Goal: Task Accomplishment & Management: Manage account settings

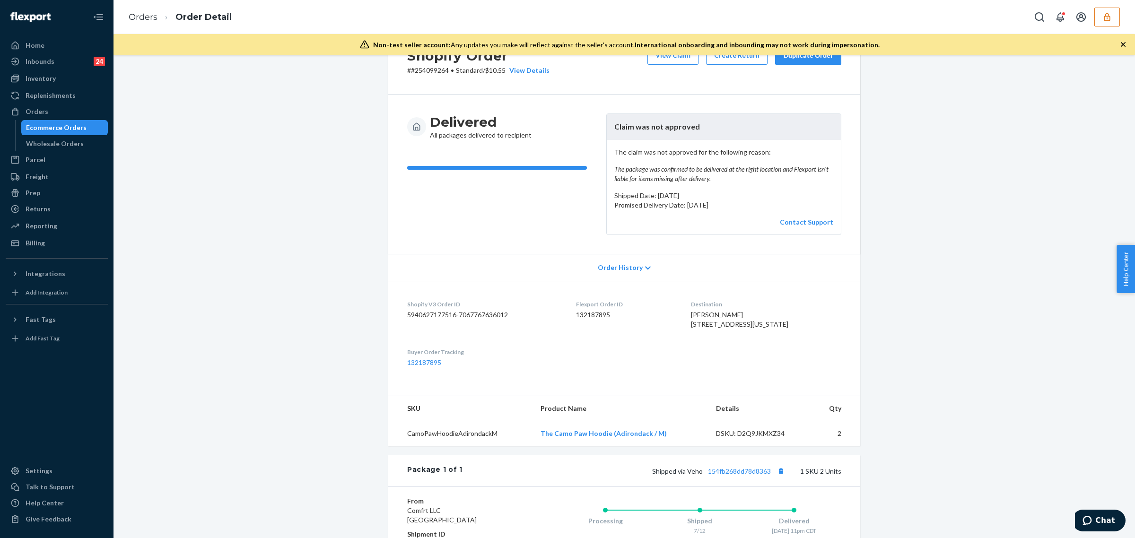
scroll to position [8, 0]
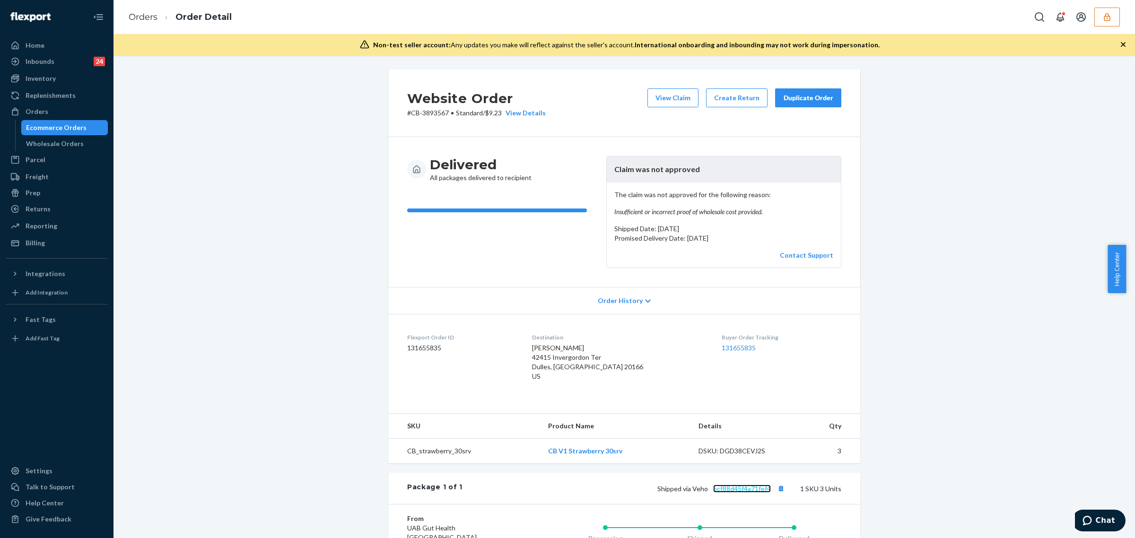
click at [724, 487] on link "bcf88d45f4a71fef4" at bounding box center [742, 489] width 58 height 8
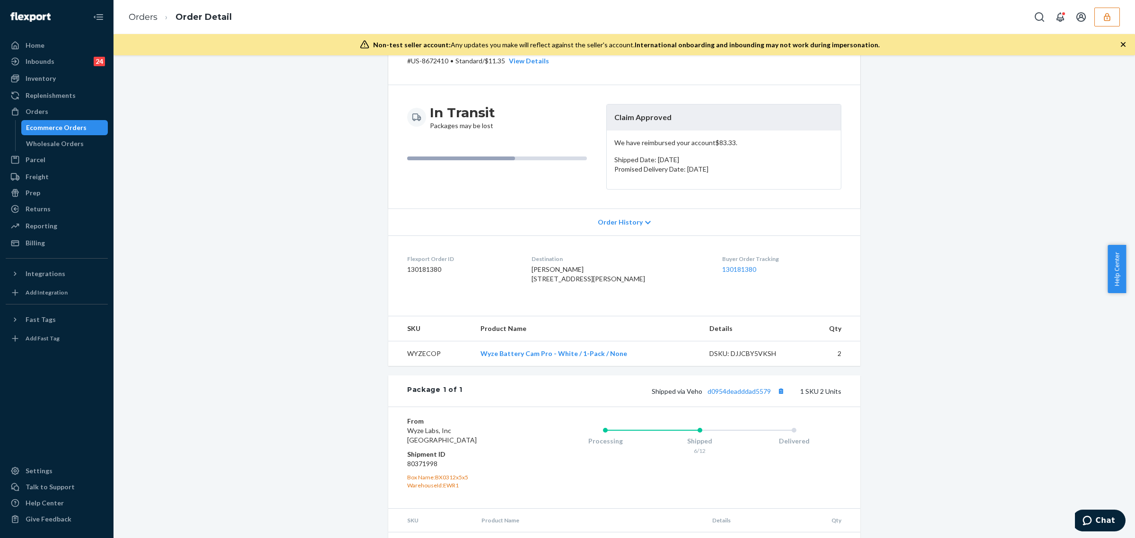
scroll to position [54, 0]
click at [759, 393] on link "d0954deadddad5579" at bounding box center [738, 389] width 63 height 8
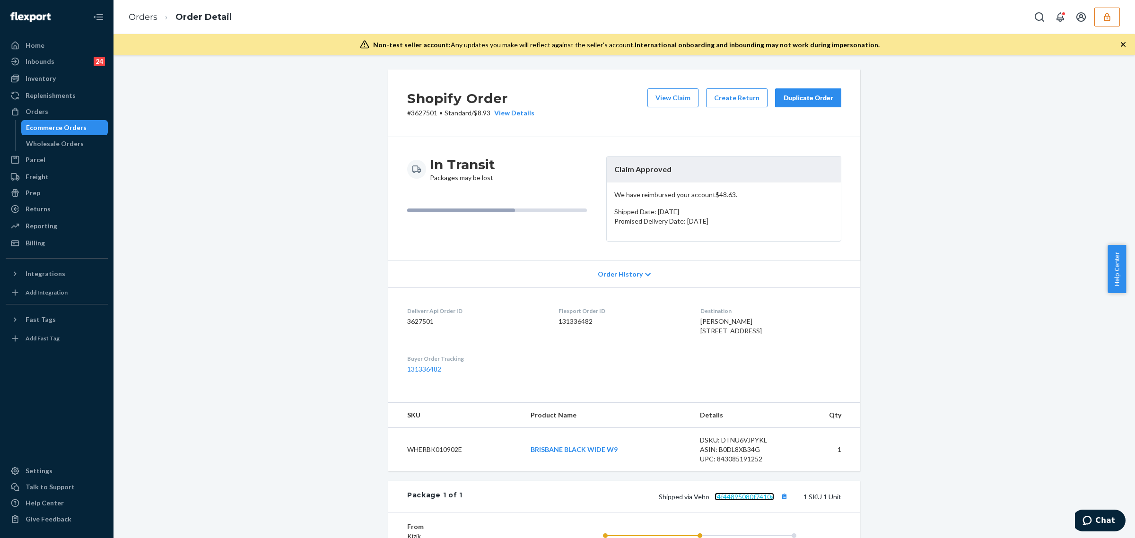
click at [742, 501] on link "f4f44895080f7410a" at bounding box center [744, 497] width 60 height 8
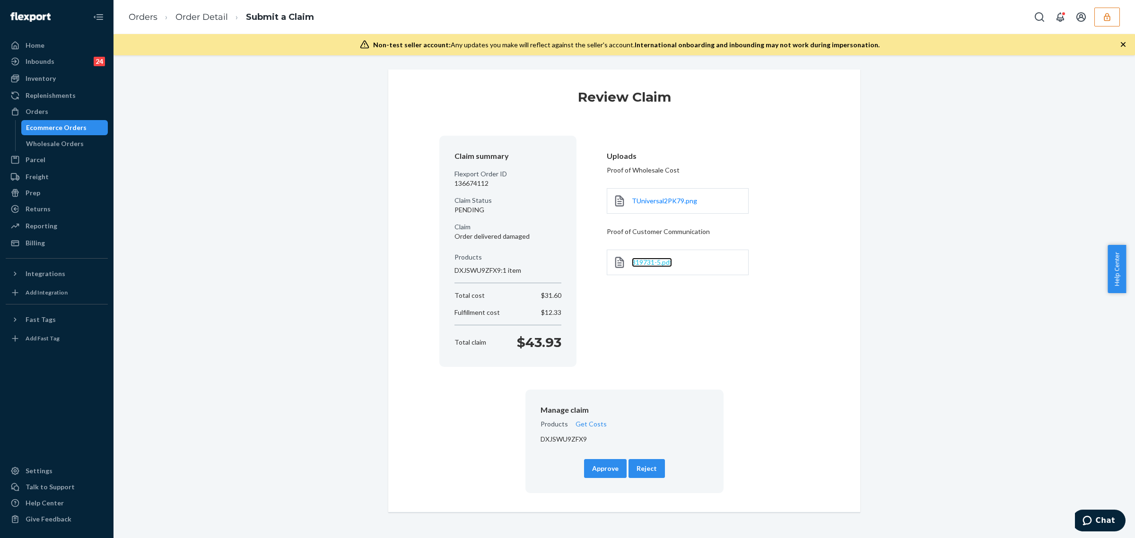
click at [642, 261] on span "319731-5.pdf" at bounding box center [652, 262] width 40 height 8
click at [604, 463] on button "Approve" at bounding box center [605, 468] width 43 height 19
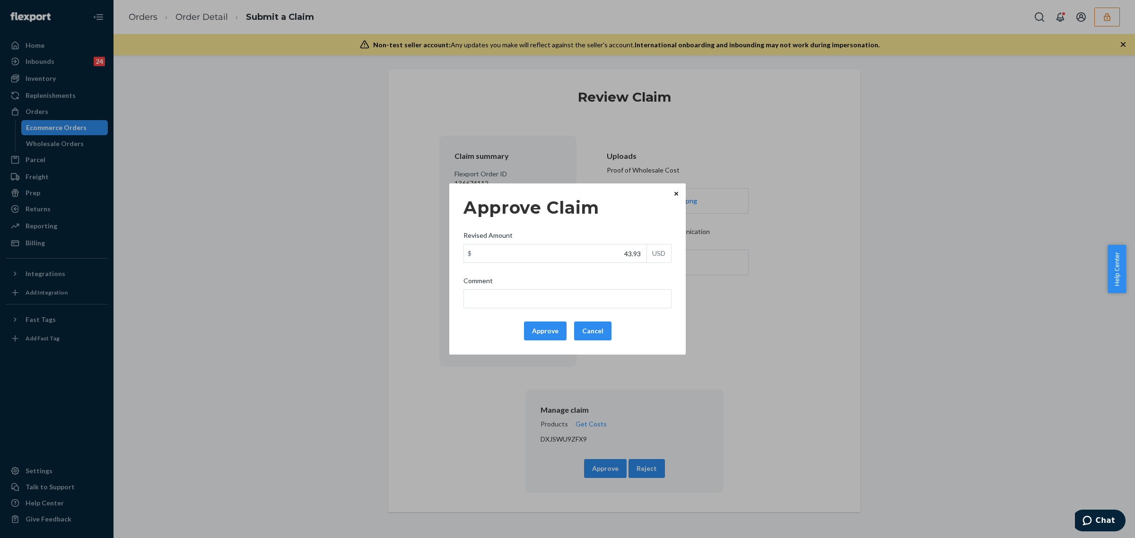
click at [599, 327] on button "Cancel" at bounding box center [592, 330] width 37 height 19
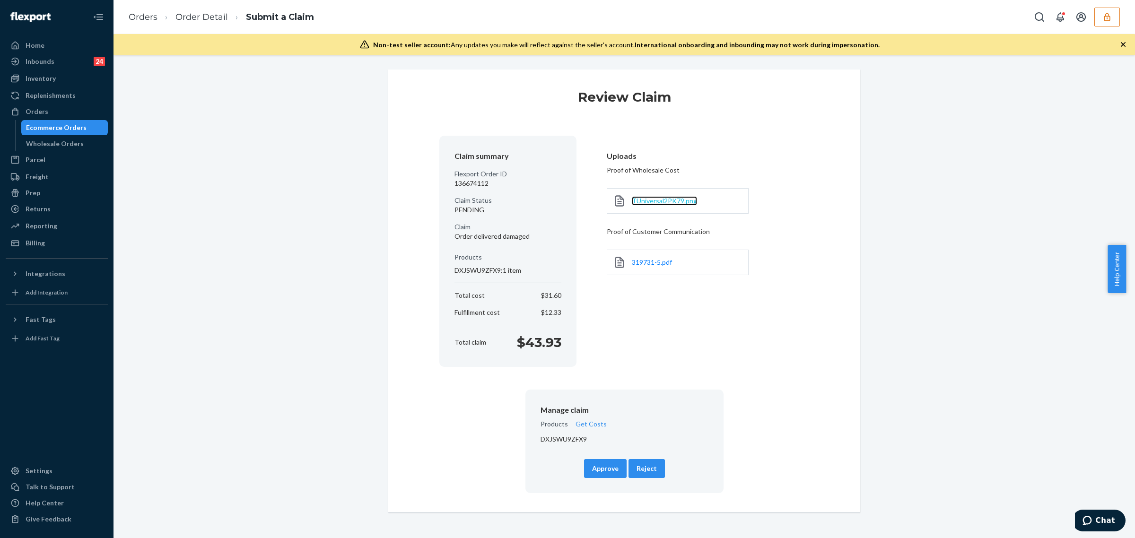
click at [648, 201] on span "TUniversal2PK79.png" at bounding box center [664, 201] width 65 height 8
click at [591, 473] on button "Approve" at bounding box center [605, 468] width 43 height 19
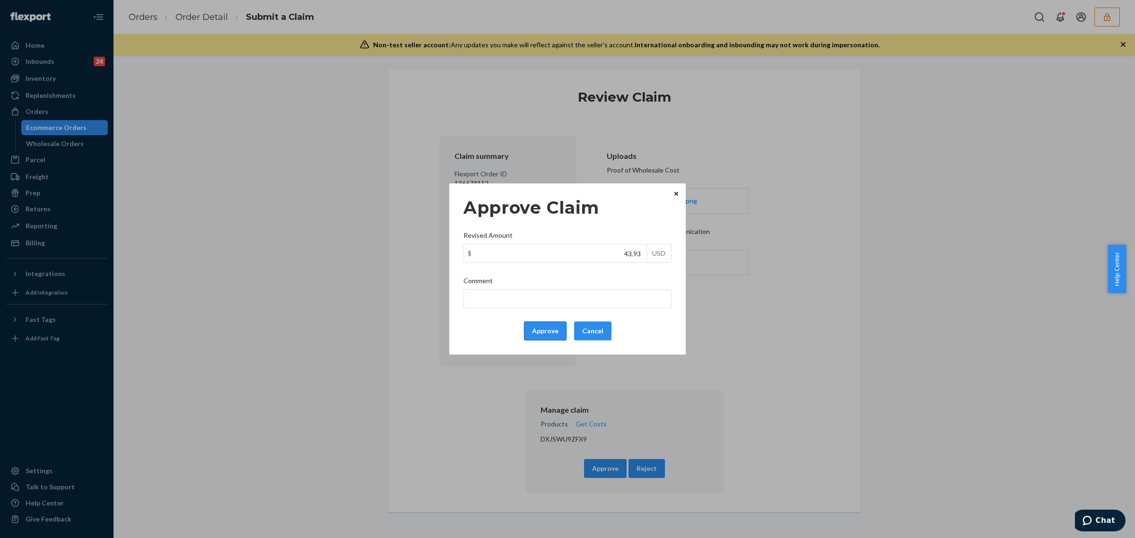
click at [532, 330] on button "Approve" at bounding box center [545, 330] width 43 height 19
